Goal: Task Accomplishment & Management: Use online tool/utility

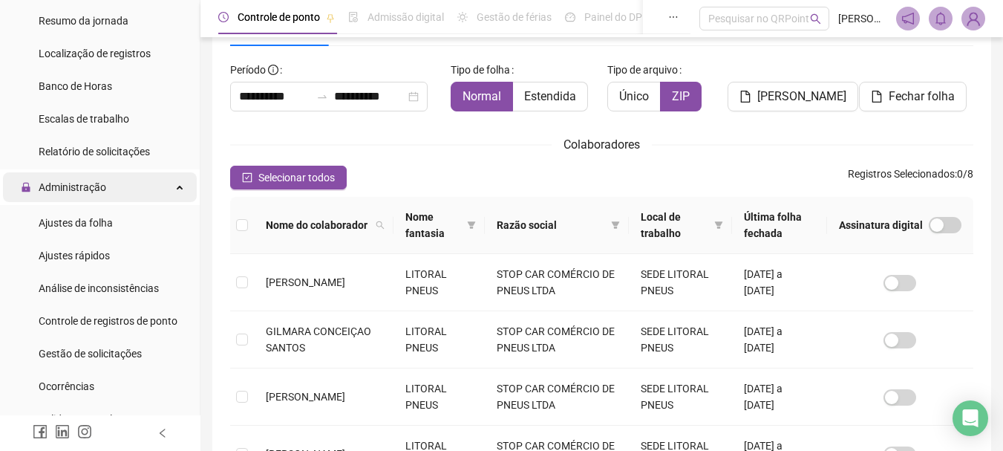
scroll to position [297, 0]
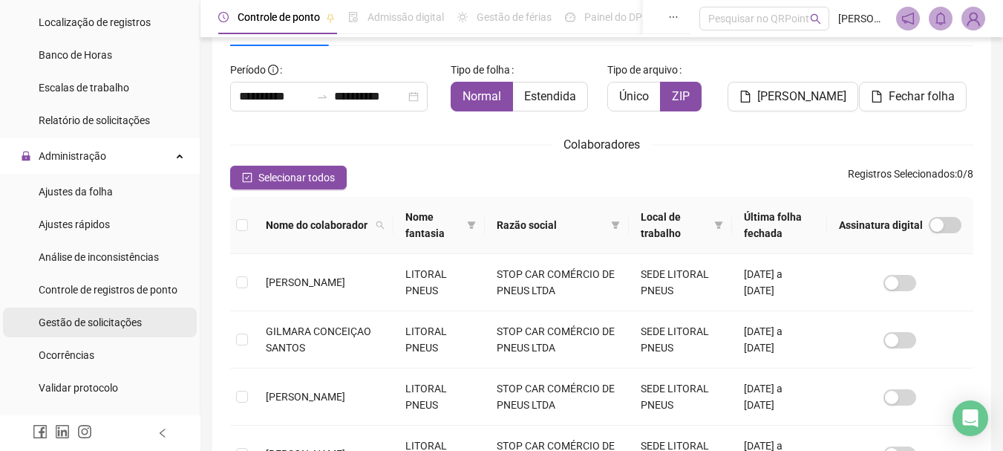
click at [110, 324] on span "Gestão de solicitações" at bounding box center [90, 322] width 103 height 12
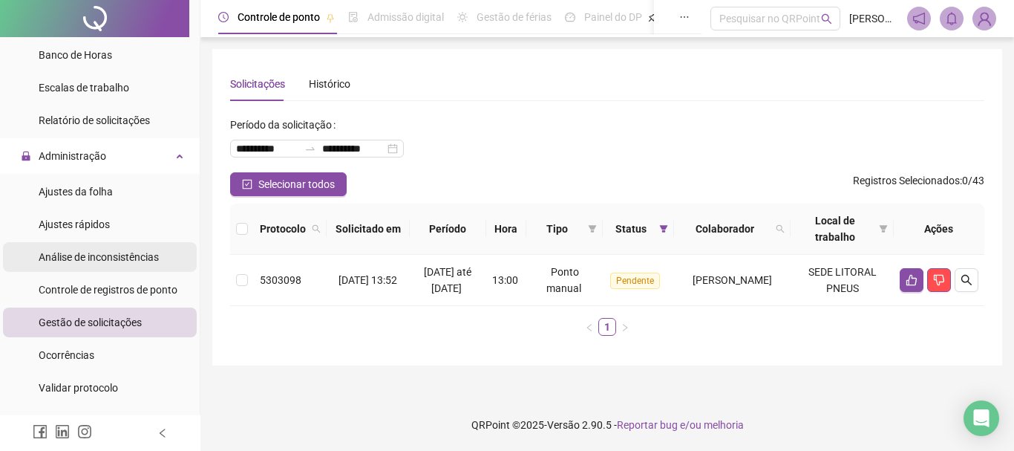
click at [87, 261] on span "Análise de inconsistências" at bounding box center [99, 257] width 120 height 12
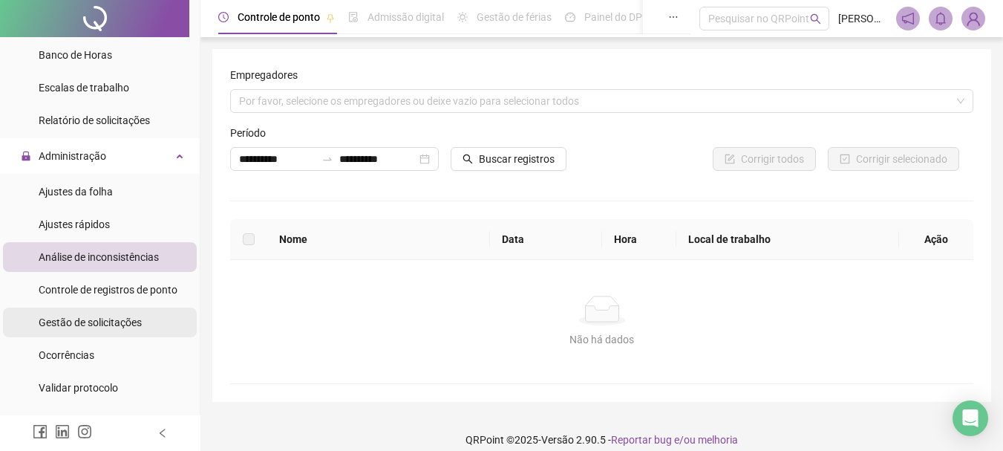
click at [105, 324] on span "Gestão de solicitações" at bounding box center [90, 322] width 103 height 12
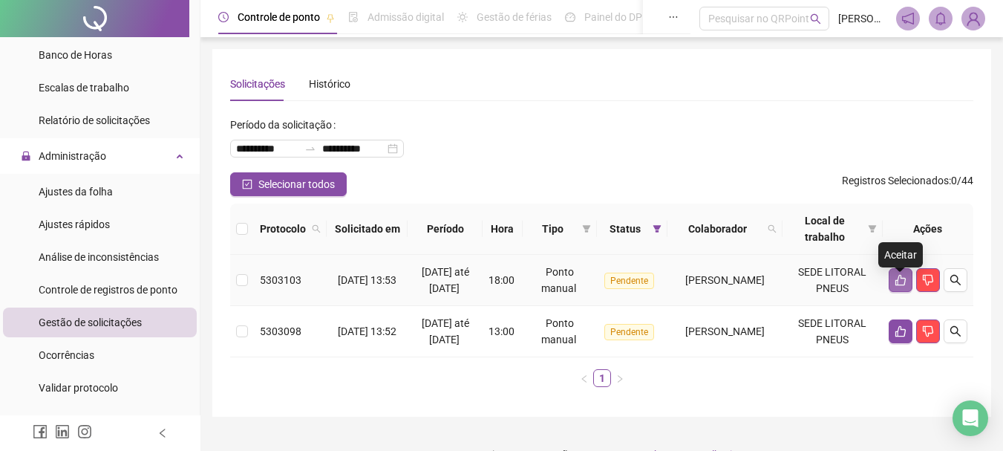
click at [895, 286] on icon "like" at bounding box center [901, 280] width 12 height 12
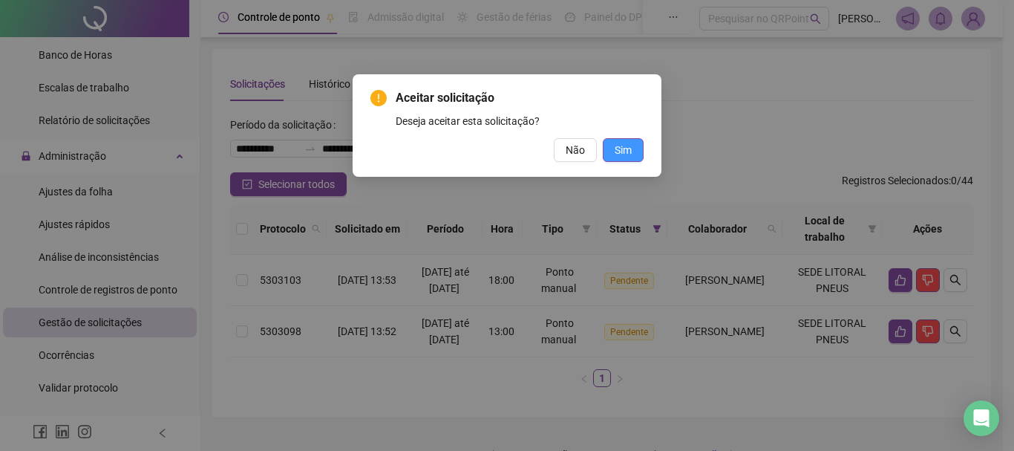
click at [624, 154] on span "Sim" at bounding box center [623, 150] width 17 height 16
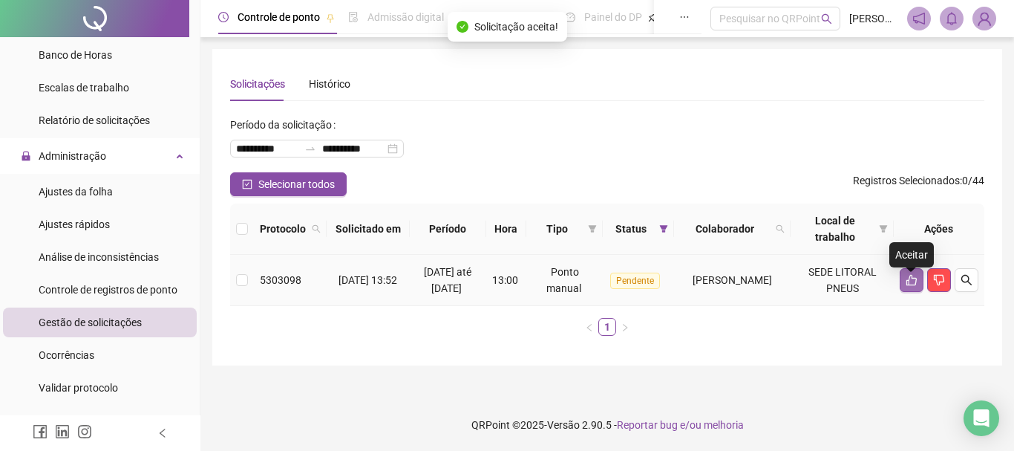
click at [914, 286] on icon "like" at bounding box center [912, 280] width 12 height 12
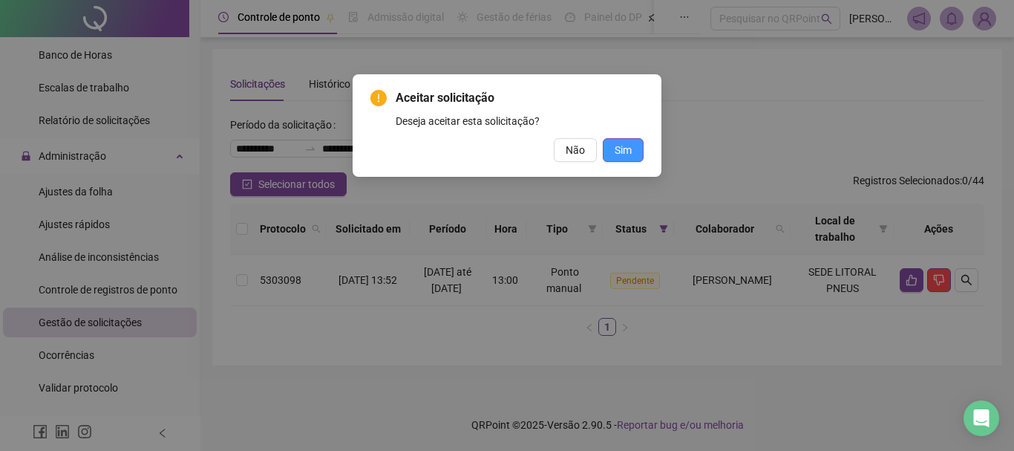
click at [622, 148] on span "Sim" at bounding box center [623, 150] width 17 height 16
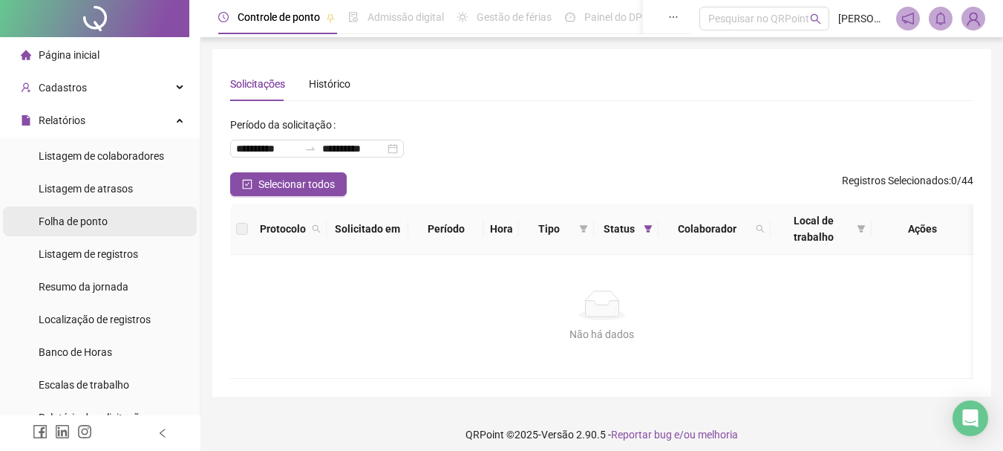
click at [93, 215] on span "Folha de ponto" at bounding box center [73, 221] width 69 height 12
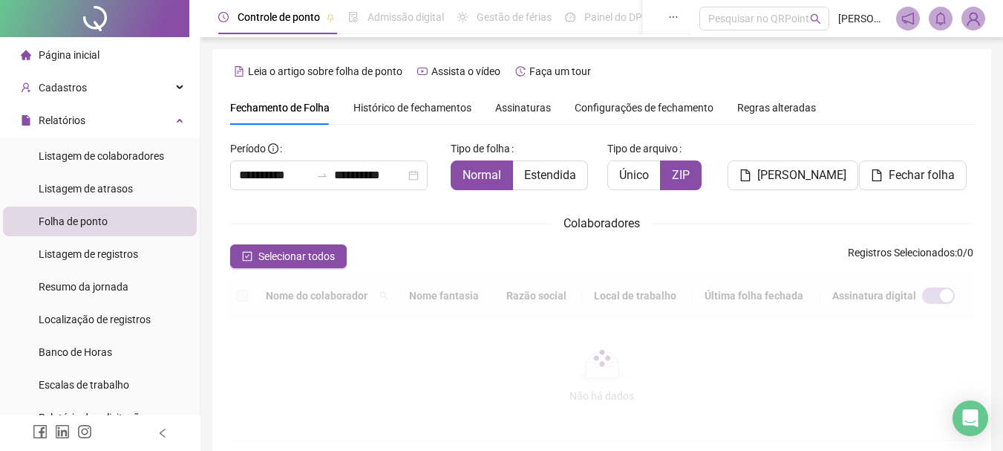
scroll to position [79, 0]
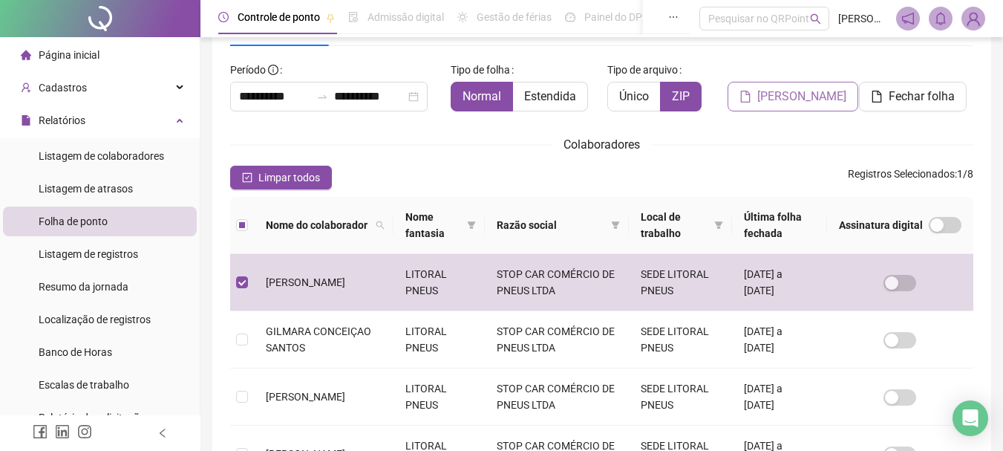
click at [803, 97] on span "[PERSON_NAME]" at bounding box center [801, 97] width 89 height 18
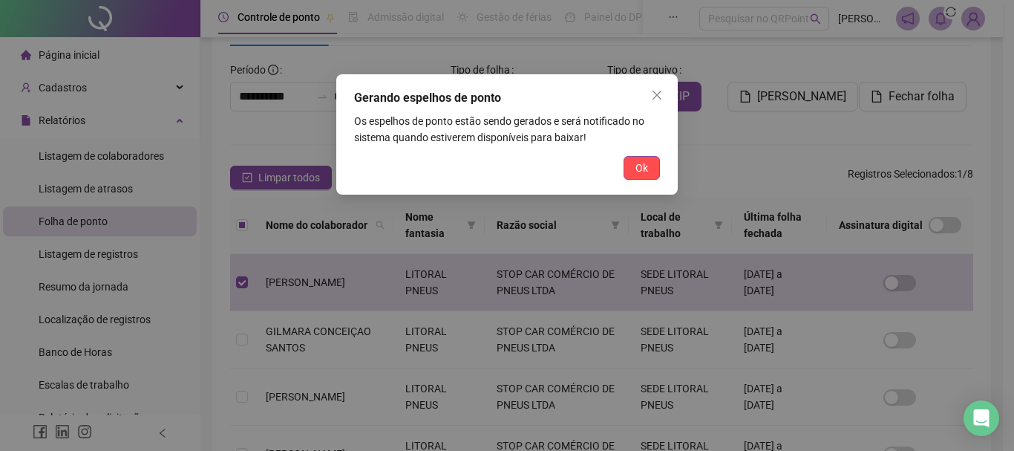
click at [647, 169] on span "Ok" at bounding box center [641, 168] width 13 height 16
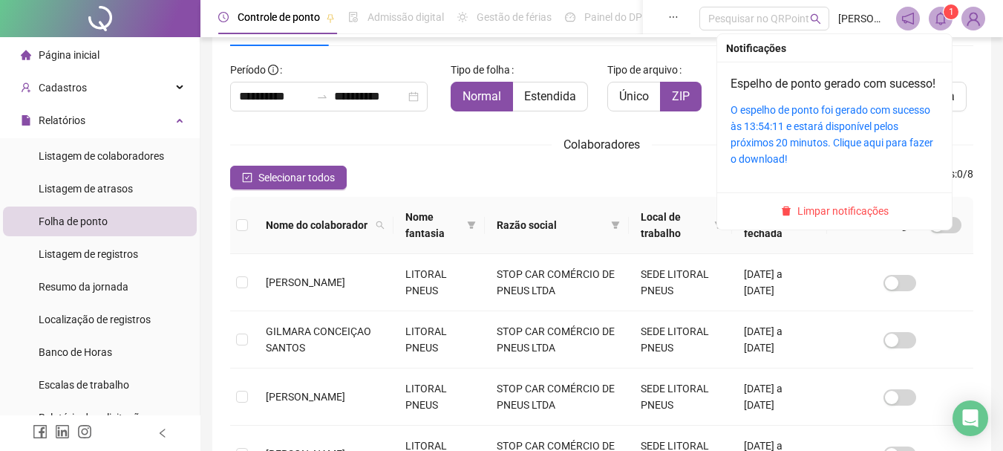
click at [949, 12] on span "1" at bounding box center [951, 12] width 5 height 10
click at [946, 13] on sup "1" at bounding box center [951, 11] width 15 height 15
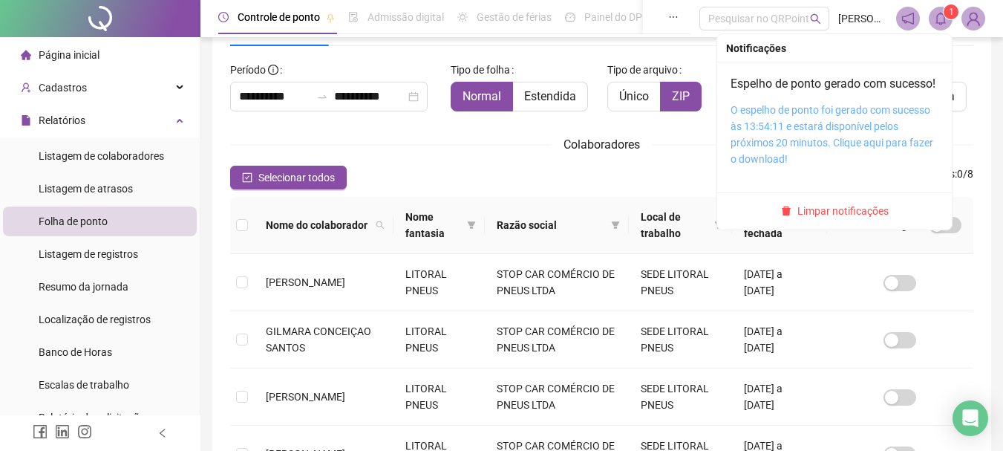
click at [748, 147] on link "O espelho de ponto foi gerado com sucesso às 13:54:11 e estará disponível pelos…" at bounding box center [831, 134] width 203 height 61
click at [768, 147] on link "O espelho de ponto foi gerado com sucesso às 13:54:11 e estará disponível pelos…" at bounding box center [831, 134] width 203 height 61
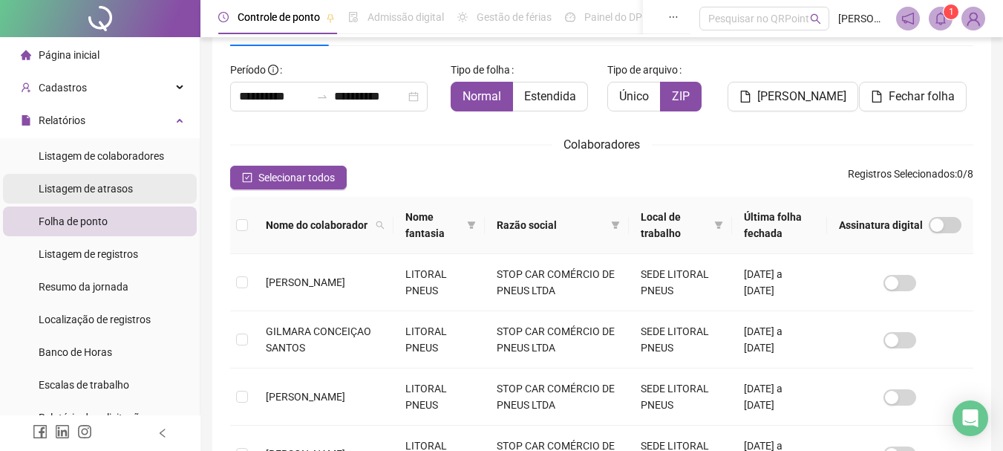
click at [78, 188] on span "Listagem de atrasos" at bounding box center [86, 189] width 94 height 12
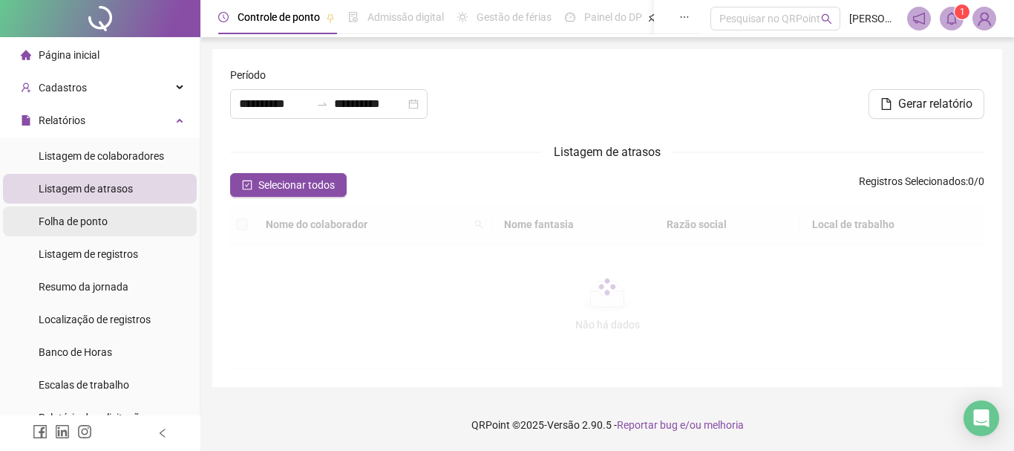
click at [85, 221] on span "Folha de ponto" at bounding box center [73, 221] width 69 height 12
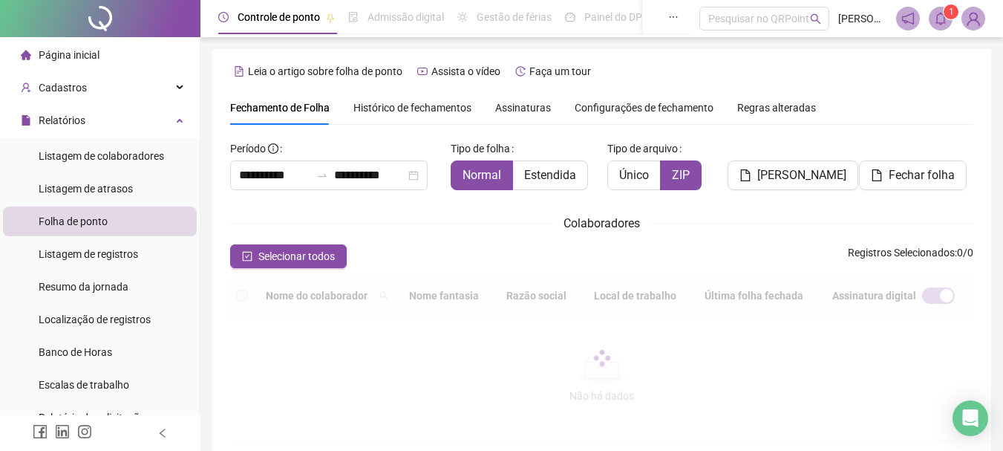
scroll to position [79, 0]
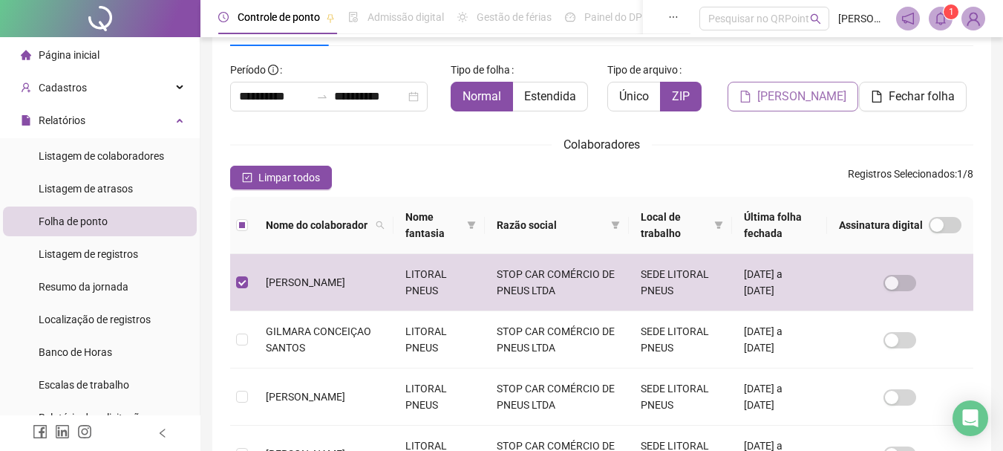
click at [820, 99] on span "[PERSON_NAME]" at bounding box center [801, 97] width 89 height 18
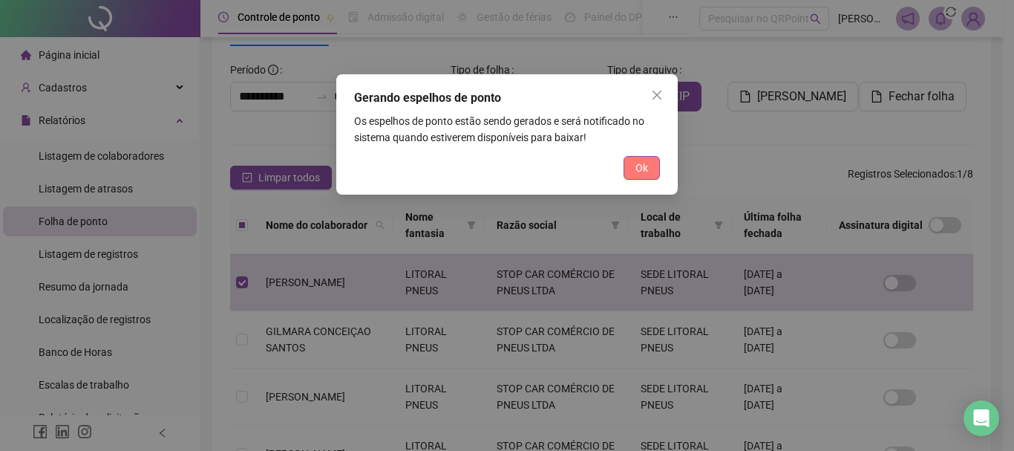
click at [641, 166] on span "Ok" at bounding box center [641, 168] width 13 height 16
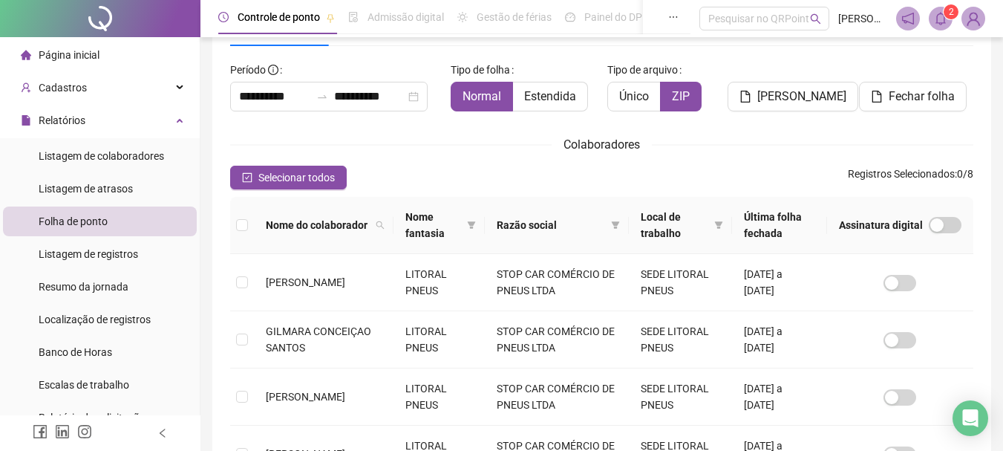
click at [950, 8] on span "2" at bounding box center [951, 12] width 5 height 10
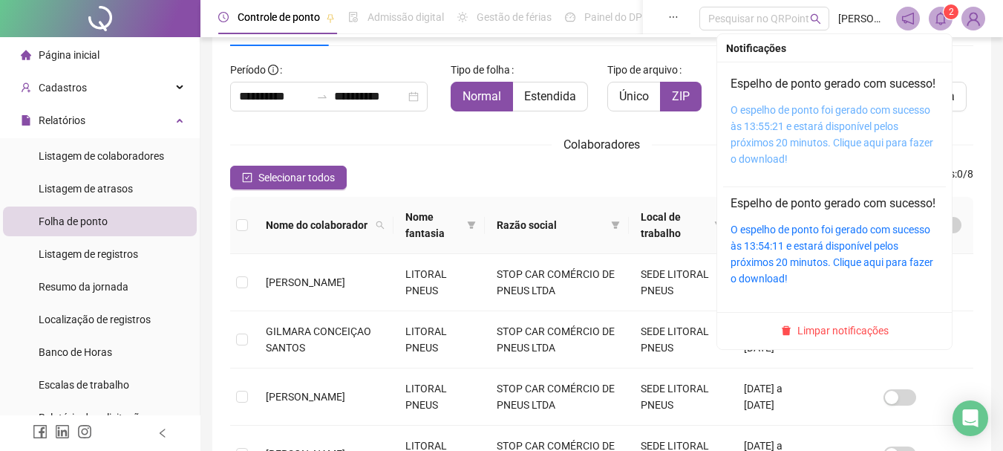
click at [813, 132] on link "O espelho de ponto foi gerado com sucesso às 13:55:21 e estará disponível pelos…" at bounding box center [831, 134] width 203 height 61
